Goal: Find contact information: Find contact information

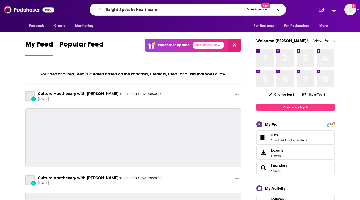
type input "Bright Spots in Healthcare"
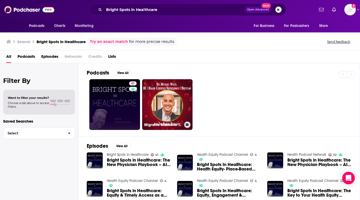
click at [102, 94] on link "41" at bounding box center [114, 104] width 51 height 51
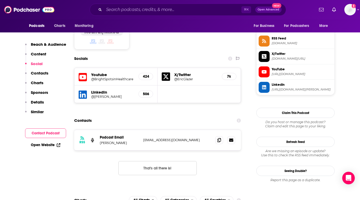
scroll to position [447, 0]
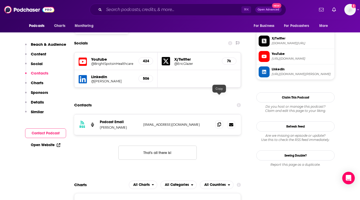
click at [220, 122] on icon at bounding box center [219, 124] width 4 height 4
click at [156, 10] on input "Search podcasts, credits, & more..." at bounding box center [172, 9] width 137 height 8
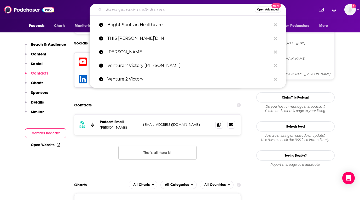
paste input "The Gist Healthcare Podcast"
type input "The Gist Healthcare Podcast"
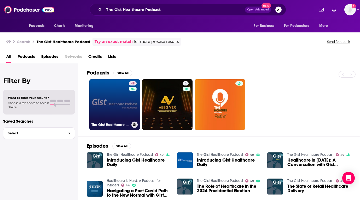
click at [114, 105] on link "49 The Gist Healthcare Podcast" at bounding box center [114, 104] width 51 height 51
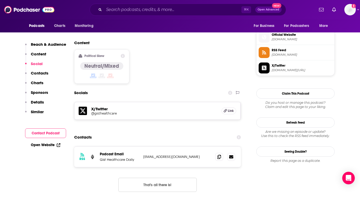
scroll to position [425, 0]
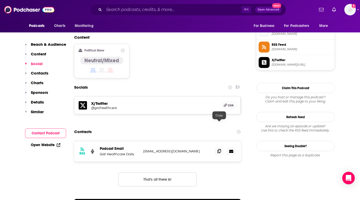
click at [218, 149] on icon at bounding box center [219, 151] width 4 height 4
